Goal: Task Accomplishment & Management: Use online tool/utility

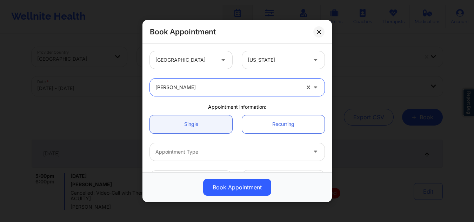
click at [321, 30] on icon at bounding box center [319, 32] width 4 height 4
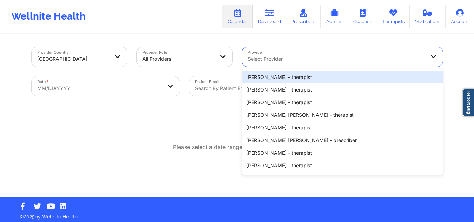
click at [281, 55] on div at bounding box center [337, 59] width 178 height 8
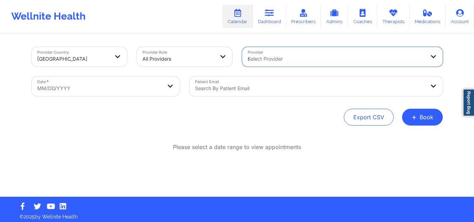
click at [281, 55] on div "m" at bounding box center [337, 59] width 178 height 8
type input "molly parson"
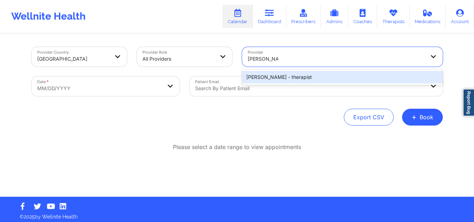
click at [263, 77] on div "Molly Parsons - therapist" at bounding box center [342, 77] width 201 height 13
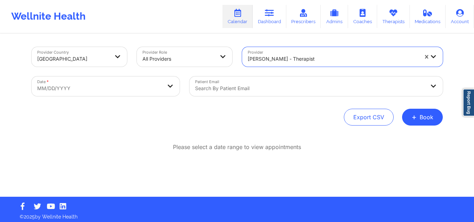
click at [132, 84] on body "Wellnite Health Calendar Dashboard Prescribers Admins Coaches Therapists Medica…" at bounding box center [237, 111] width 474 height 222
select select "2025-8"
select select "2025-9"
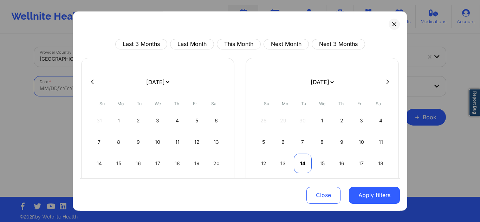
click at [303, 162] on div "14" at bounding box center [303, 164] width 18 height 20
select select "2025-9"
select select "2025-10"
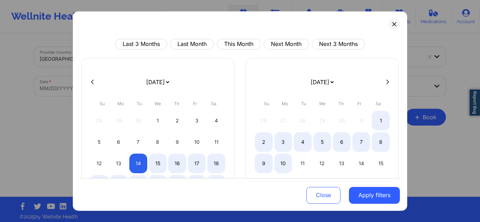
select select "2025-9"
select select "2025-10"
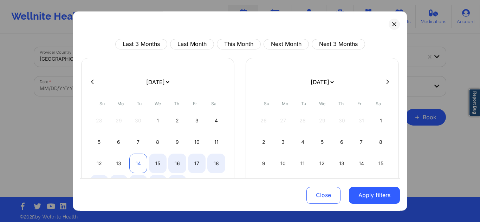
select select "2025-9"
select select "2025-10"
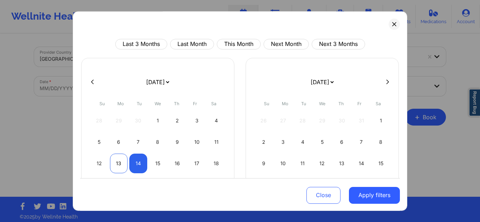
select select "2025-9"
select select "2025-10"
click at [124, 164] on div "13" at bounding box center [119, 164] width 18 height 20
select select "2025-9"
select select "2025-10"
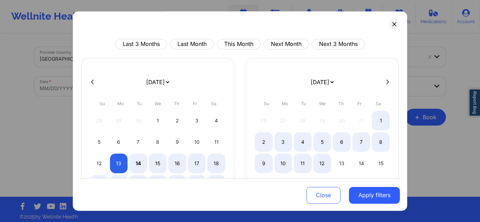
select select "2025-9"
select select "2025-10"
select select "2025-9"
select select "2025-10"
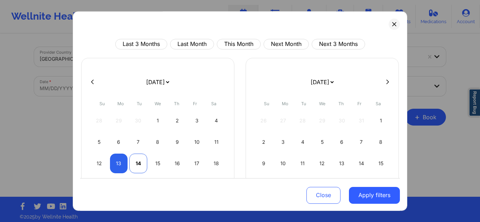
click at [129, 165] on div "14" at bounding box center [138, 164] width 18 height 20
select select "2025-9"
select select "2025-10"
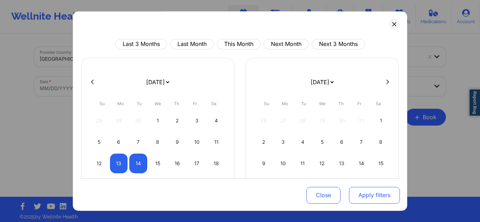
click at [366, 198] on button "Apply filters" at bounding box center [374, 195] width 51 height 17
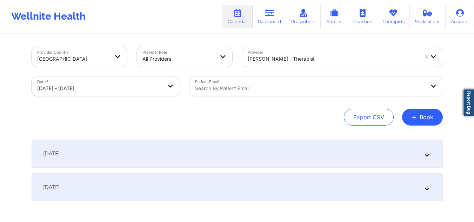
click at [235, 147] on div "October 13, 2025" at bounding box center [237, 154] width 411 height 28
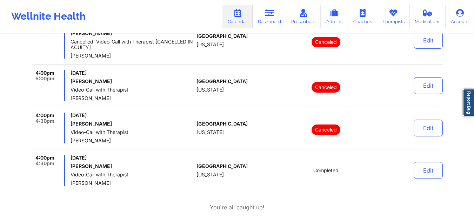
scroll to position [292, 0]
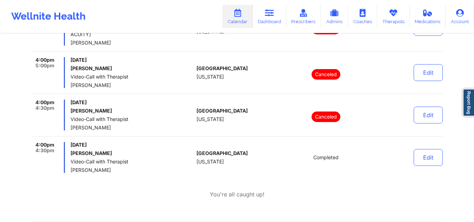
drag, startPoint x: 112, startPoint y: 151, endPoint x: 71, endPoint y: 151, distance: 41.1
click at [71, 151] on h6 "Alexandra Moen" at bounding box center [132, 154] width 123 height 6
copy h6 "Alexandra Moen"
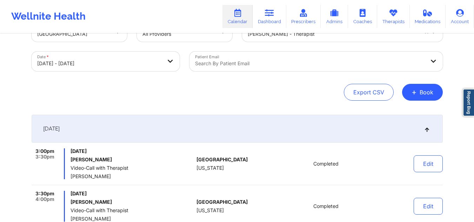
scroll to position [0, 0]
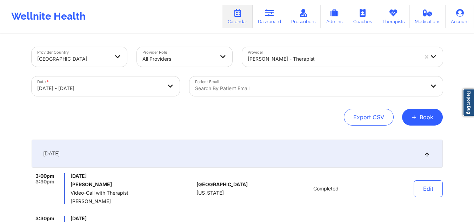
click at [341, 64] on div "Molly Parsons - therapist" at bounding box center [333, 58] width 171 height 15
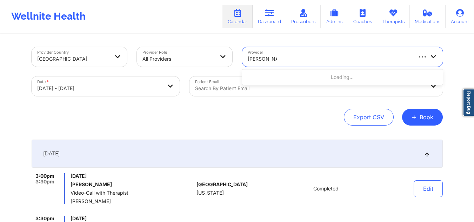
type input "melissa glenn"
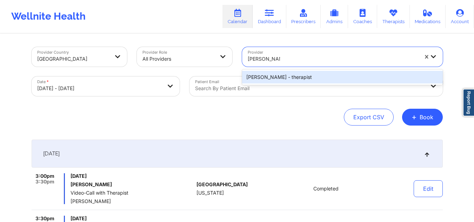
click at [304, 77] on div "Melissa Glenn - therapist" at bounding box center [342, 77] width 201 height 13
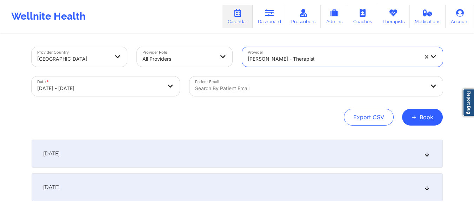
click at [374, 184] on div "October 14, 2025" at bounding box center [237, 187] width 411 height 28
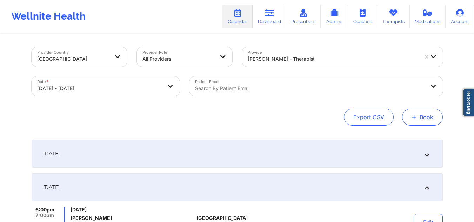
click at [413, 124] on button "+ Book" at bounding box center [422, 117] width 41 height 17
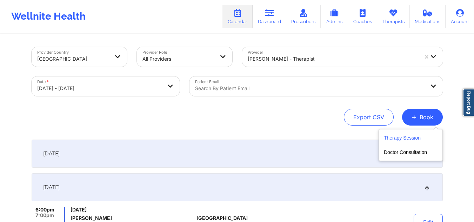
click at [401, 136] on button "Therapy Session" at bounding box center [411, 140] width 54 height 12
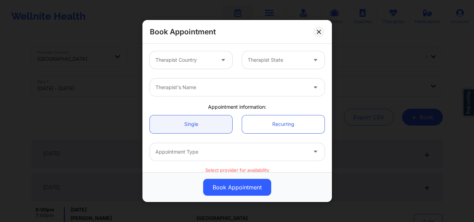
click at [196, 64] on div at bounding box center [185, 60] width 59 height 8
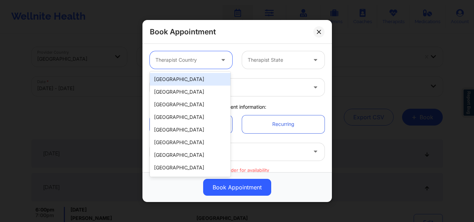
click at [184, 77] on div "[GEOGRAPHIC_DATA]" at bounding box center [190, 79] width 81 height 13
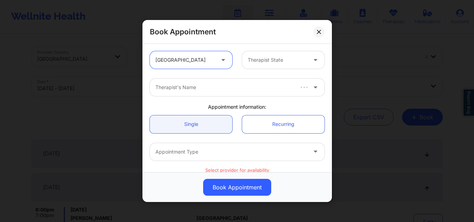
click at [248, 60] on input "text" at bounding box center [248, 60] width 1 height 7
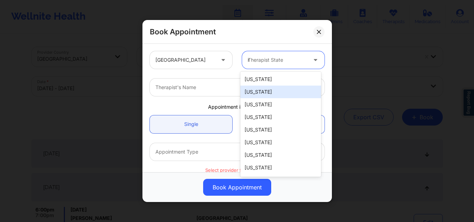
type input "ny"
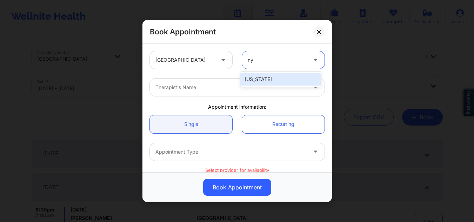
click at [253, 80] on div "[US_STATE]" at bounding box center [280, 79] width 81 height 13
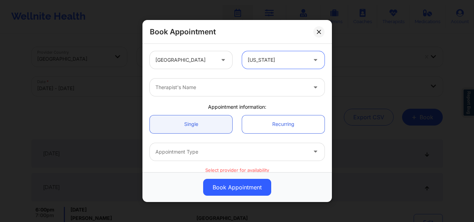
click at [226, 90] on div at bounding box center [232, 87] width 152 height 8
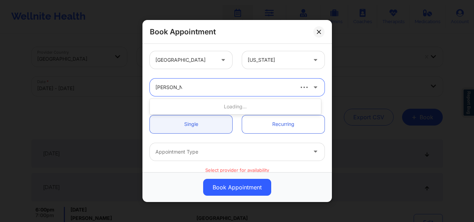
type input "melissa glenn"
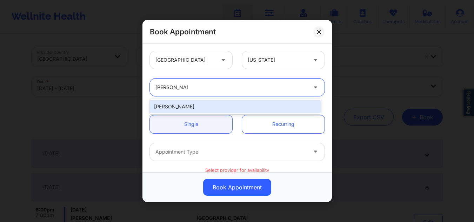
click at [195, 111] on div "Melissa Glenn" at bounding box center [235, 106] width 171 height 13
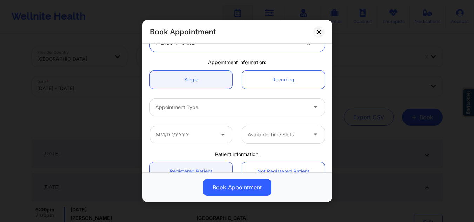
scroll to position [49, 0]
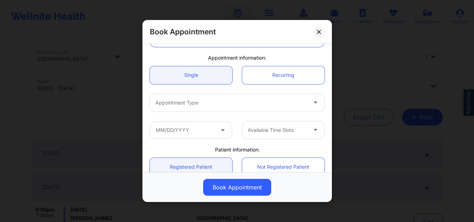
click at [263, 103] on div at bounding box center [232, 103] width 152 height 8
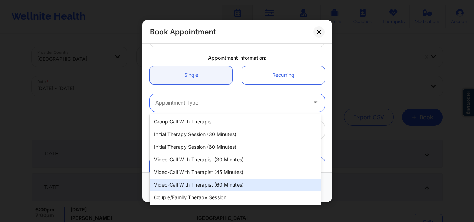
click at [219, 189] on div "Video-Call with Therapist (60 minutes)" at bounding box center [235, 185] width 171 height 13
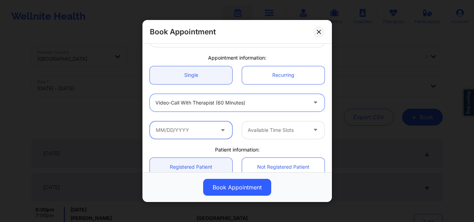
click at [196, 132] on input "text" at bounding box center [191, 130] width 83 height 18
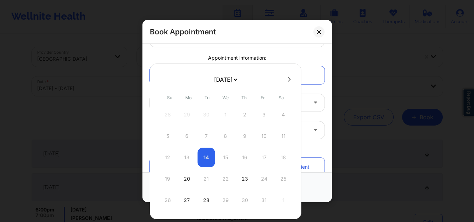
click at [205, 156] on div "12 13 14 15 16 17 18" at bounding box center [225, 158] width 133 height 20
click at [207, 161] on div "12 13 14 15 16 17 18" at bounding box center [225, 158] width 133 height 20
click at [116, 140] on div "Book Appointment United States New York Melissa Glenn Appointment information: …" at bounding box center [237, 111] width 474 height 222
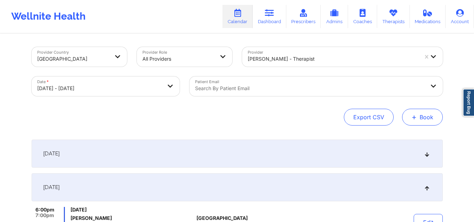
click at [431, 115] on button "+ Book" at bounding box center [422, 117] width 41 height 17
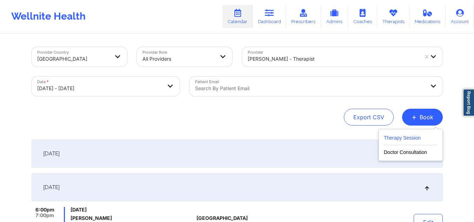
click at [402, 138] on button "Therapy Session" at bounding box center [411, 140] width 54 height 12
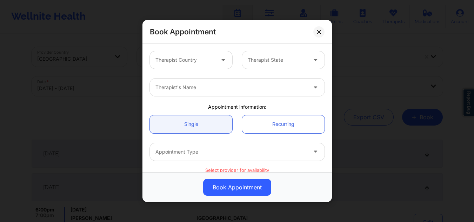
click at [189, 60] on div at bounding box center [185, 60] width 59 height 8
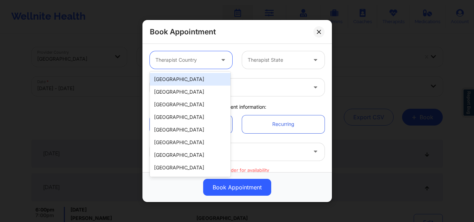
click at [175, 83] on div "[GEOGRAPHIC_DATA]" at bounding box center [190, 79] width 81 height 13
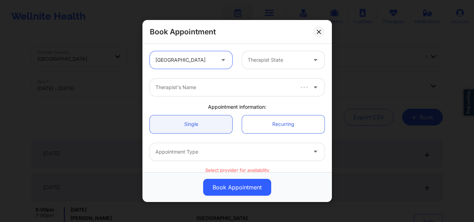
click at [266, 57] on div at bounding box center [277, 60] width 59 height 8
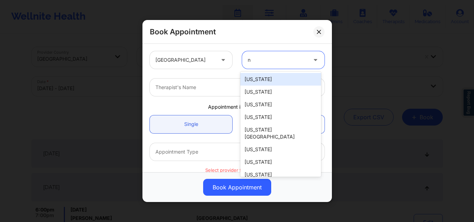
type input "ny"
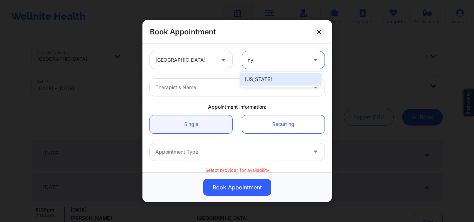
click at [258, 76] on div "[US_STATE]" at bounding box center [280, 79] width 81 height 13
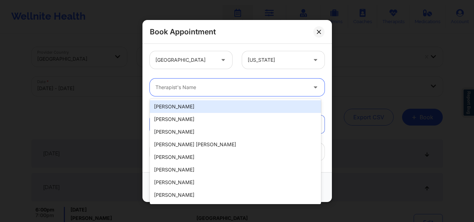
click at [195, 89] on div at bounding box center [232, 87] width 152 height 8
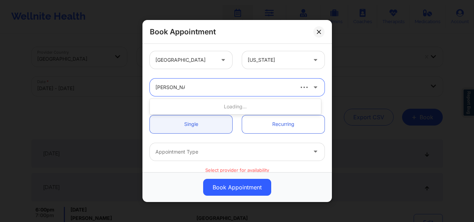
type input "melissa glenn"
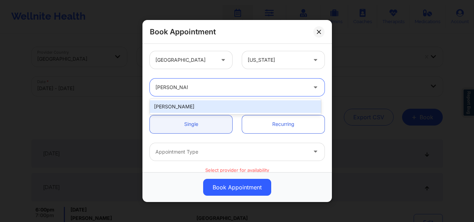
click at [193, 111] on div "Melissa Glenn" at bounding box center [235, 106] width 171 height 13
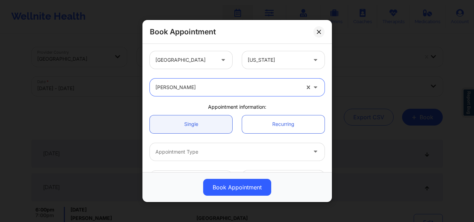
click at [218, 154] on div at bounding box center [232, 152] width 152 height 8
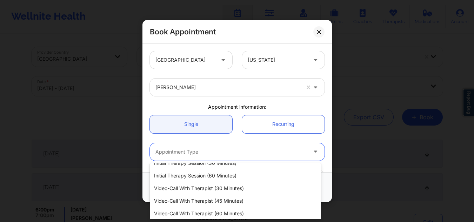
scroll to position [28, 0]
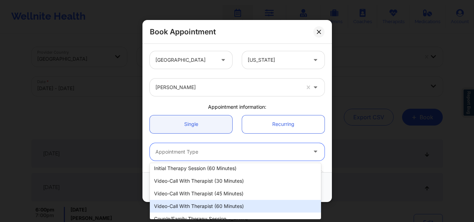
click at [237, 207] on div "Video-Call with Therapist (60 minutes)" at bounding box center [235, 206] width 171 height 13
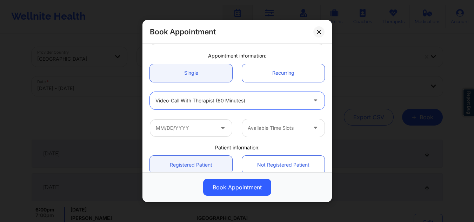
scroll to position [66, 0]
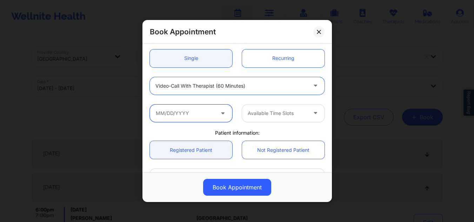
click at [204, 114] on input "text" at bounding box center [191, 113] width 83 height 18
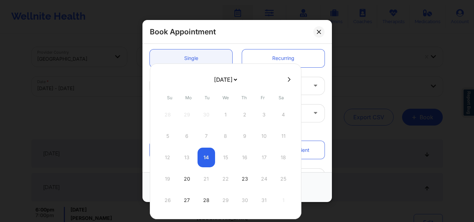
click at [209, 156] on div "12 13 14 15 16 17 18" at bounding box center [225, 158] width 133 height 20
click at [317, 97] on div "Video-Call with Therapist (60 minutes)" at bounding box center [237, 85] width 185 height 27
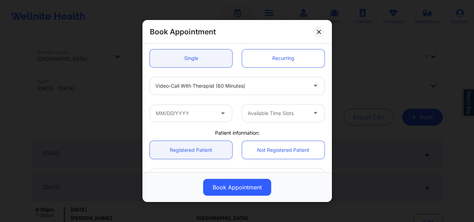
click at [292, 120] on div "Available Time Slots" at bounding box center [275, 113] width 66 height 18
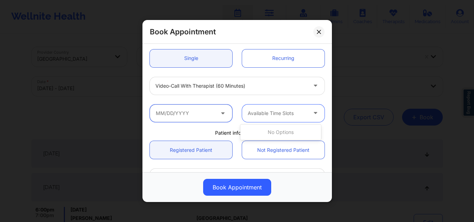
click at [209, 111] on input "text" at bounding box center [191, 113] width 83 height 18
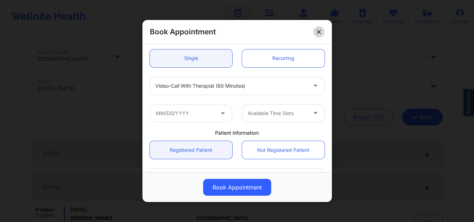
click at [322, 31] on button at bounding box center [319, 31] width 11 height 11
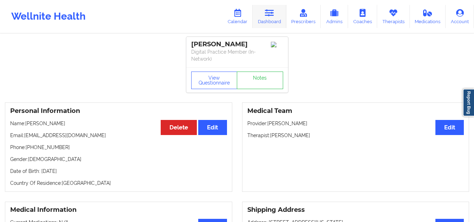
drag, startPoint x: 0, startPoint y: 0, endPoint x: 273, endPoint y: 21, distance: 273.6
click at [273, 21] on link "Dashboard" at bounding box center [270, 16] width 34 height 23
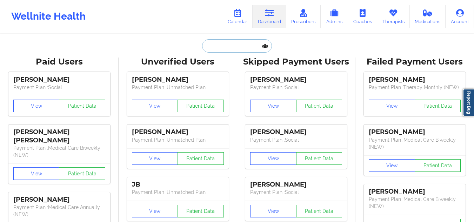
click at [242, 43] on input "text" at bounding box center [237, 45] width 70 height 13
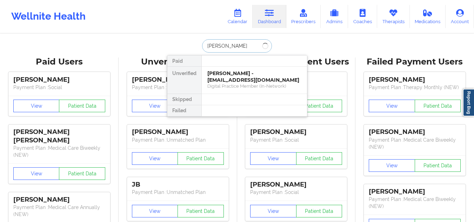
type input "yanan melo"
click at [231, 83] on div "Social" at bounding box center [254, 86] width 94 height 6
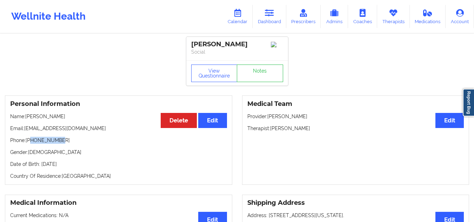
drag, startPoint x: 60, startPoint y: 143, endPoint x: 32, endPoint y: 140, distance: 27.9
click at [32, 140] on p "Phone: +12192819917" at bounding box center [118, 140] width 217 height 7
copy p "2192819917"
drag, startPoint x: 76, startPoint y: 131, endPoint x: 25, endPoint y: 130, distance: 51.3
click at [25, 130] on p "Email: yrnmelo@gmail.com" at bounding box center [118, 128] width 217 height 7
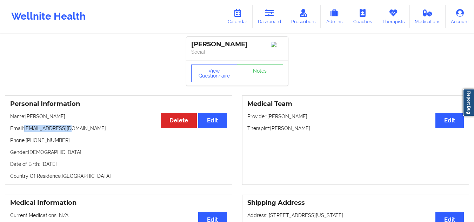
copy p "yrnmelo@gmail.com"
drag, startPoint x: 58, startPoint y: 144, endPoint x: 31, endPoint y: 143, distance: 26.7
click at [31, 143] on p "Phone: +12192819917" at bounding box center [118, 140] width 217 height 7
copy p "2192819917"
drag, startPoint x: 72, startPoint y: 129, endPoint x: 25, endPoint y: 130, distance: 46.7
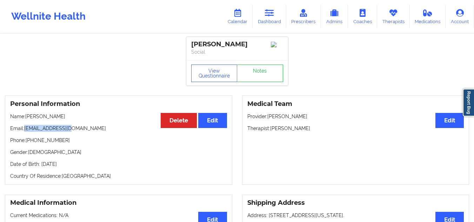
click at [25, 130] on p "Email: yrnmelo@gmail.com" at bounding box center [118, 128] width 217 height 7
copy p "yrnmelo@gmail.com"
